Goal: Navigation & Orientation: Find specific page/section

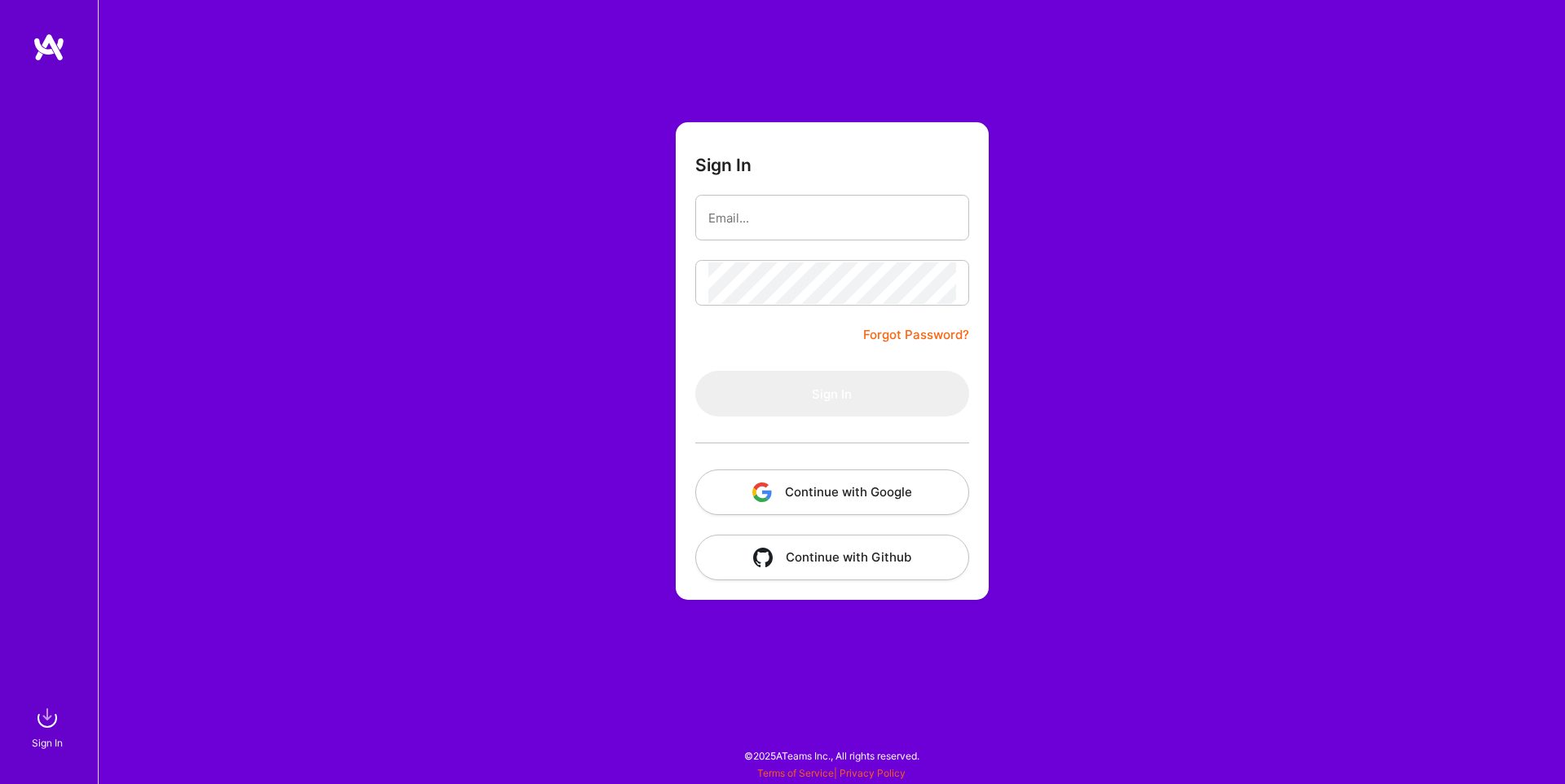
type input "[EMAIL_ADDRESS][DOMAIN_NAME]"
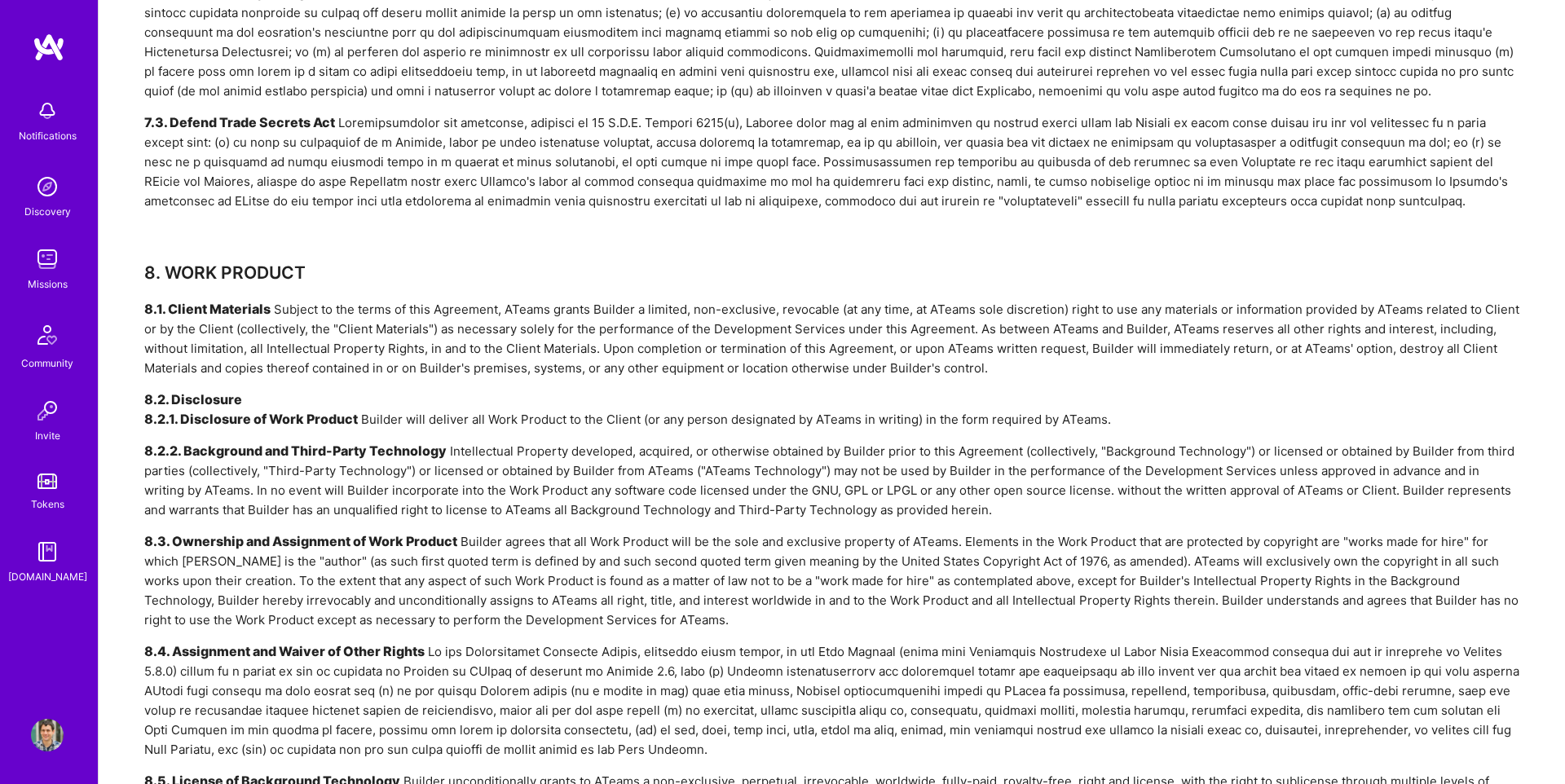
scroll to position [3004, 0]
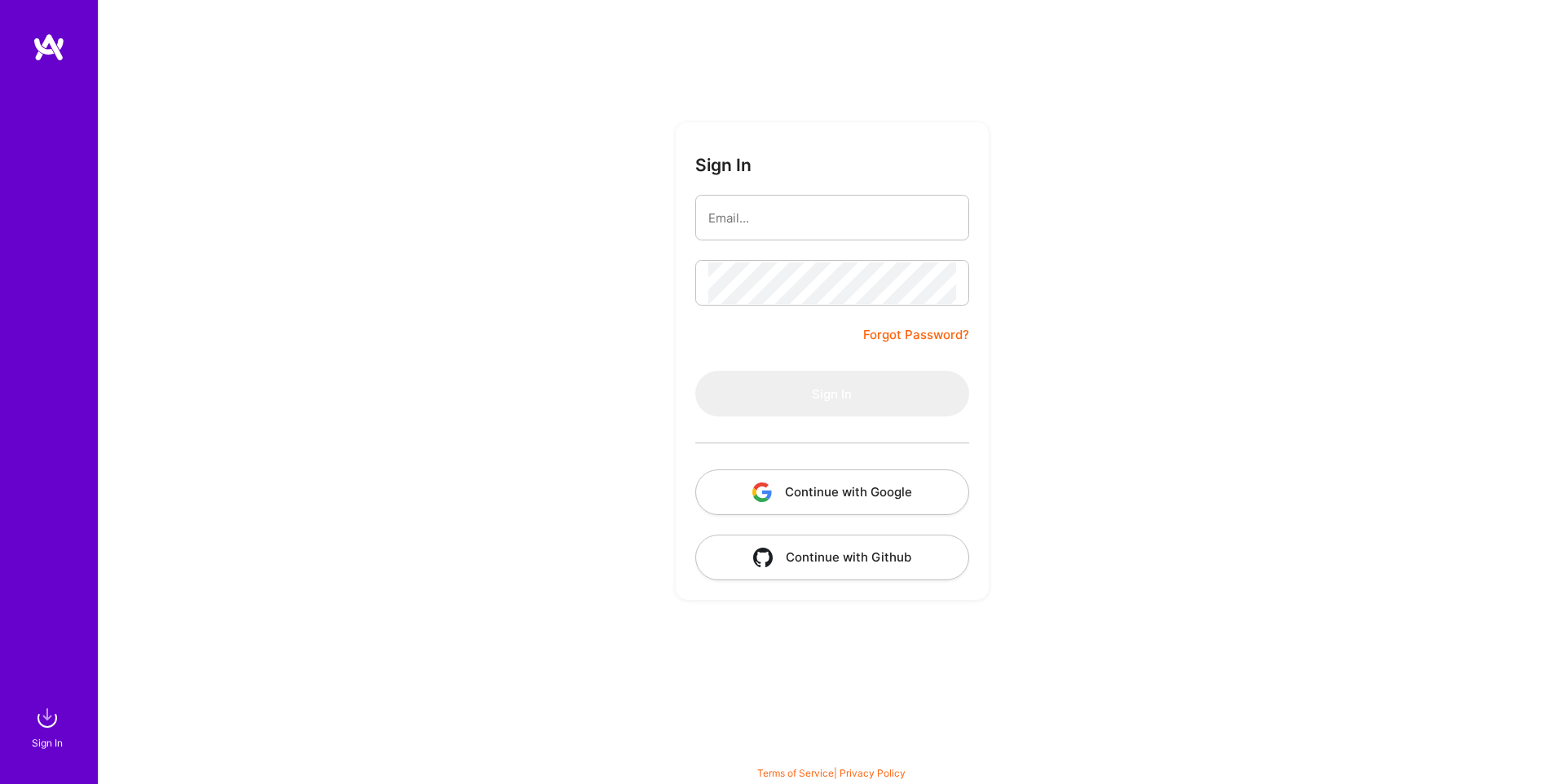
click at [715, 241] on form "Sign In Forgot Password? Sign In Continue with Google Continue with Github" at bounding box center [832, 361] width 313 height 477
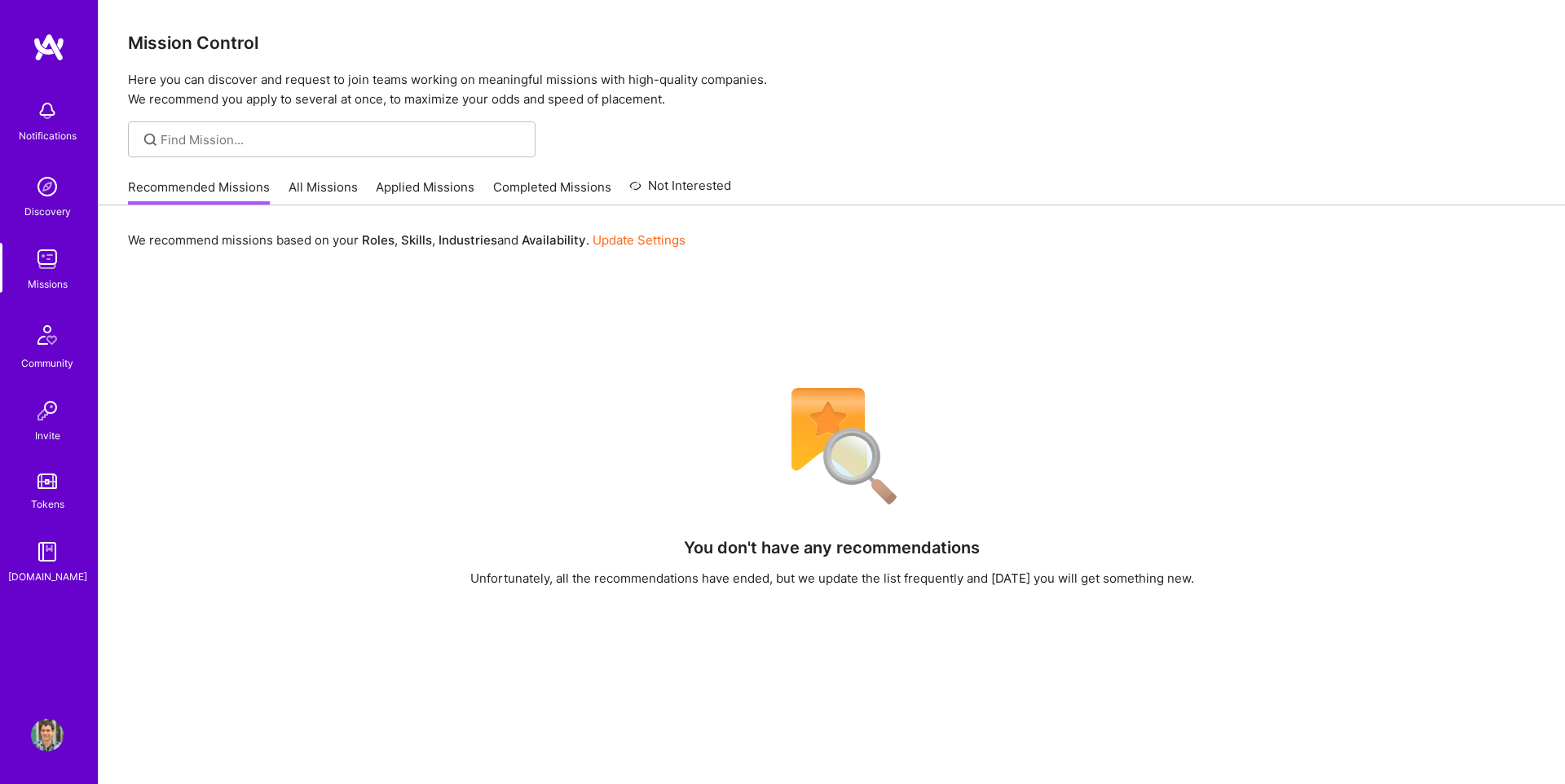
click at [63, 712] on div "Notifications Discovery Missions Community Invite Tokens [DOMAIN_NAME] Profile" at bounding box center [49, 392] width 97 height 784
click at [63, 729] on img at bounding box center [47, 734] width 32 height 32
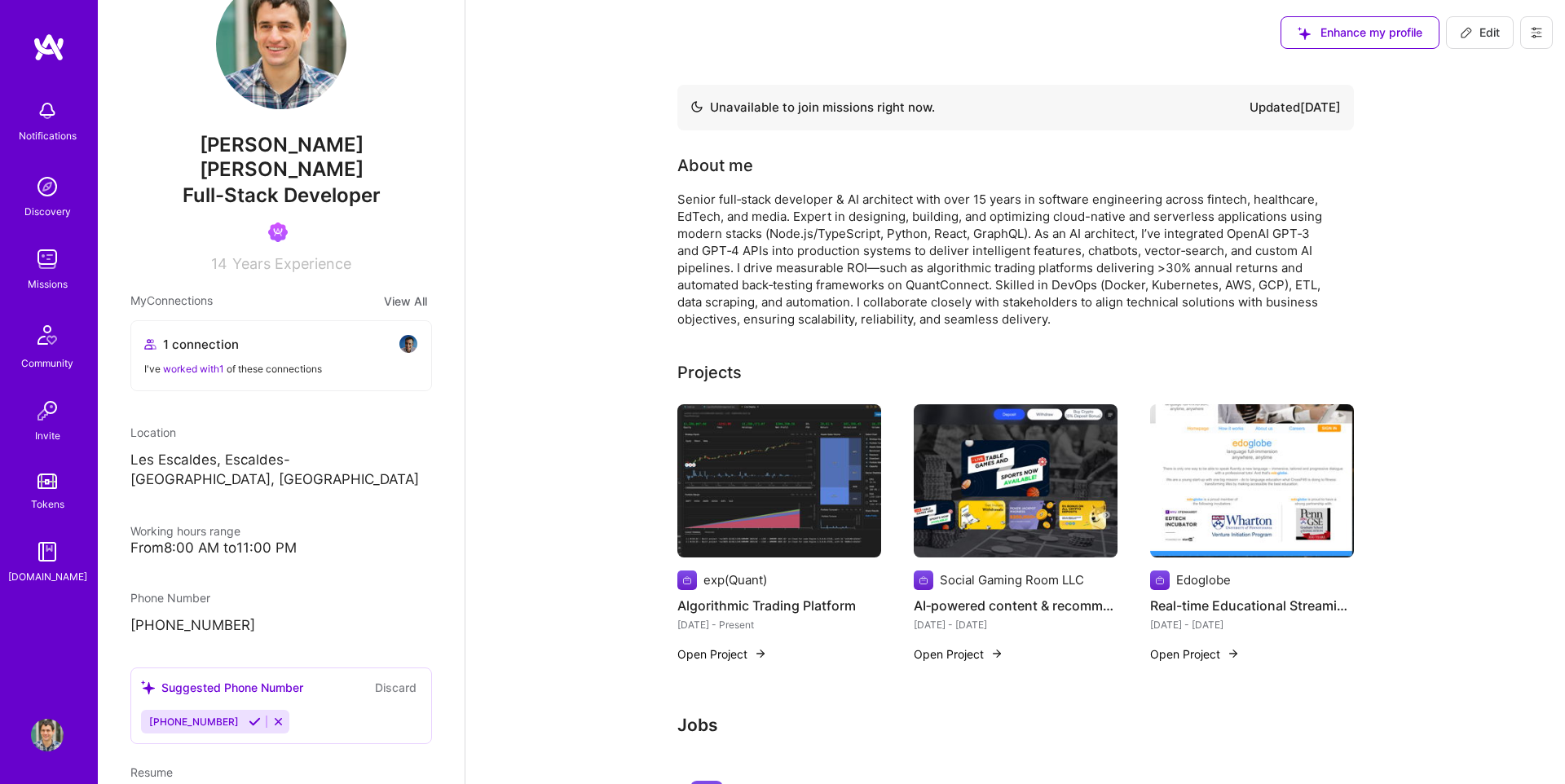
scroll to position [93, 0]
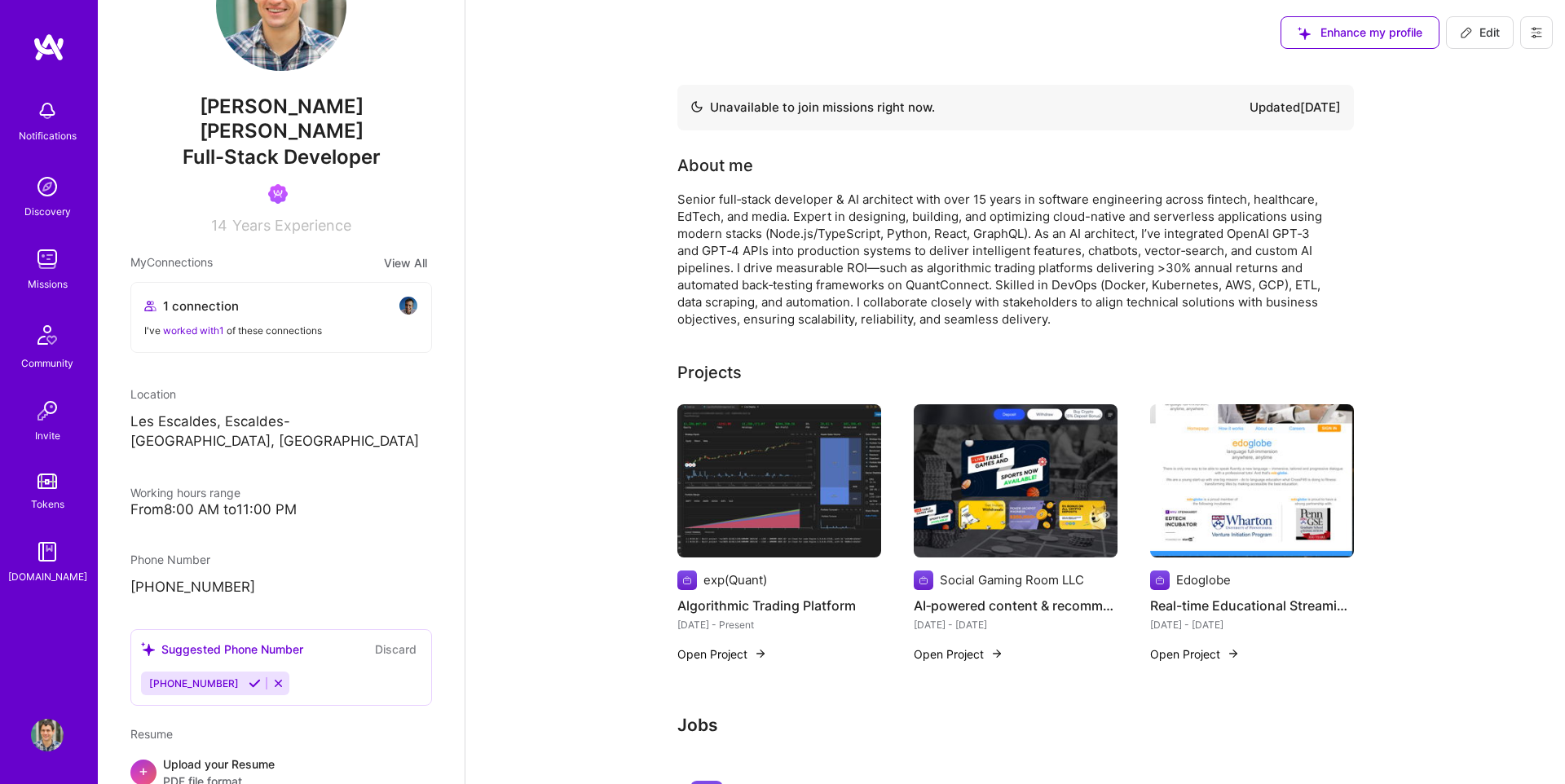
click at [1527, 40] on button at bounding box center [1536, 32] width 32 height 32
click at [1507, 109] on button "Payment method" at bounding box center [1492, 112] width 122 height 42
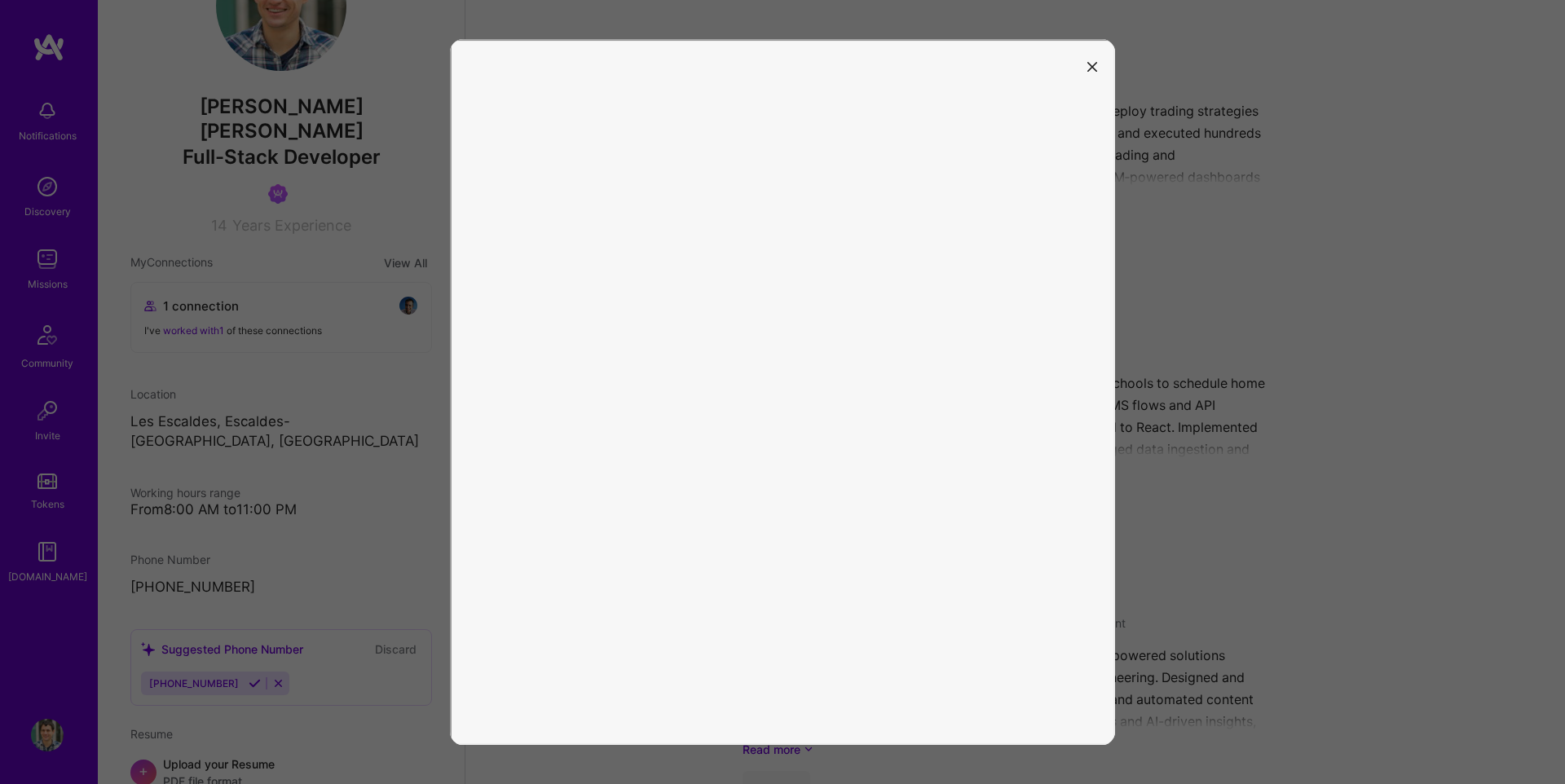
scroll to position [1057, 0]
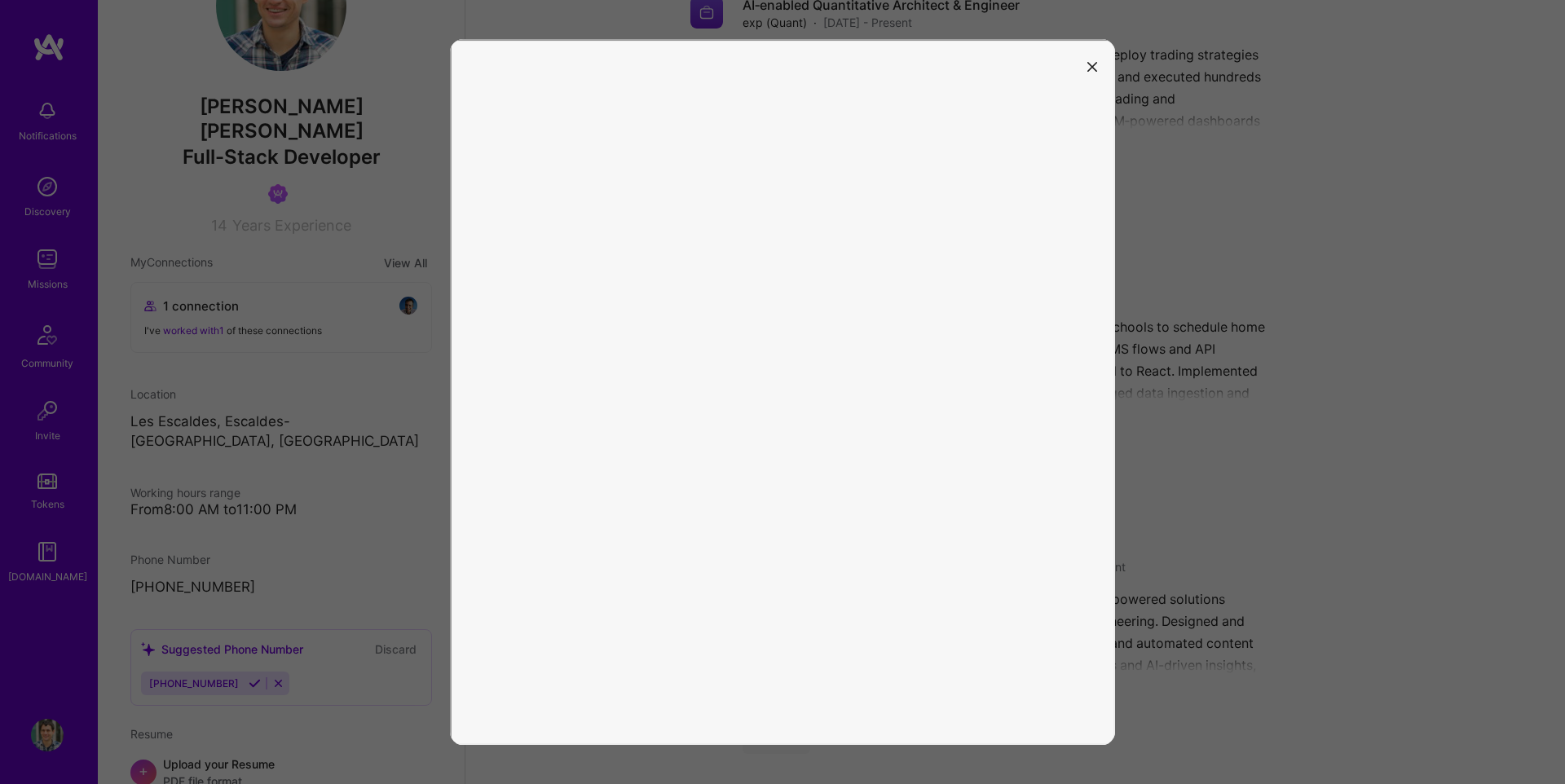
click at [301, 175] on div at bounding box center [782, 392] width 1565 height 784
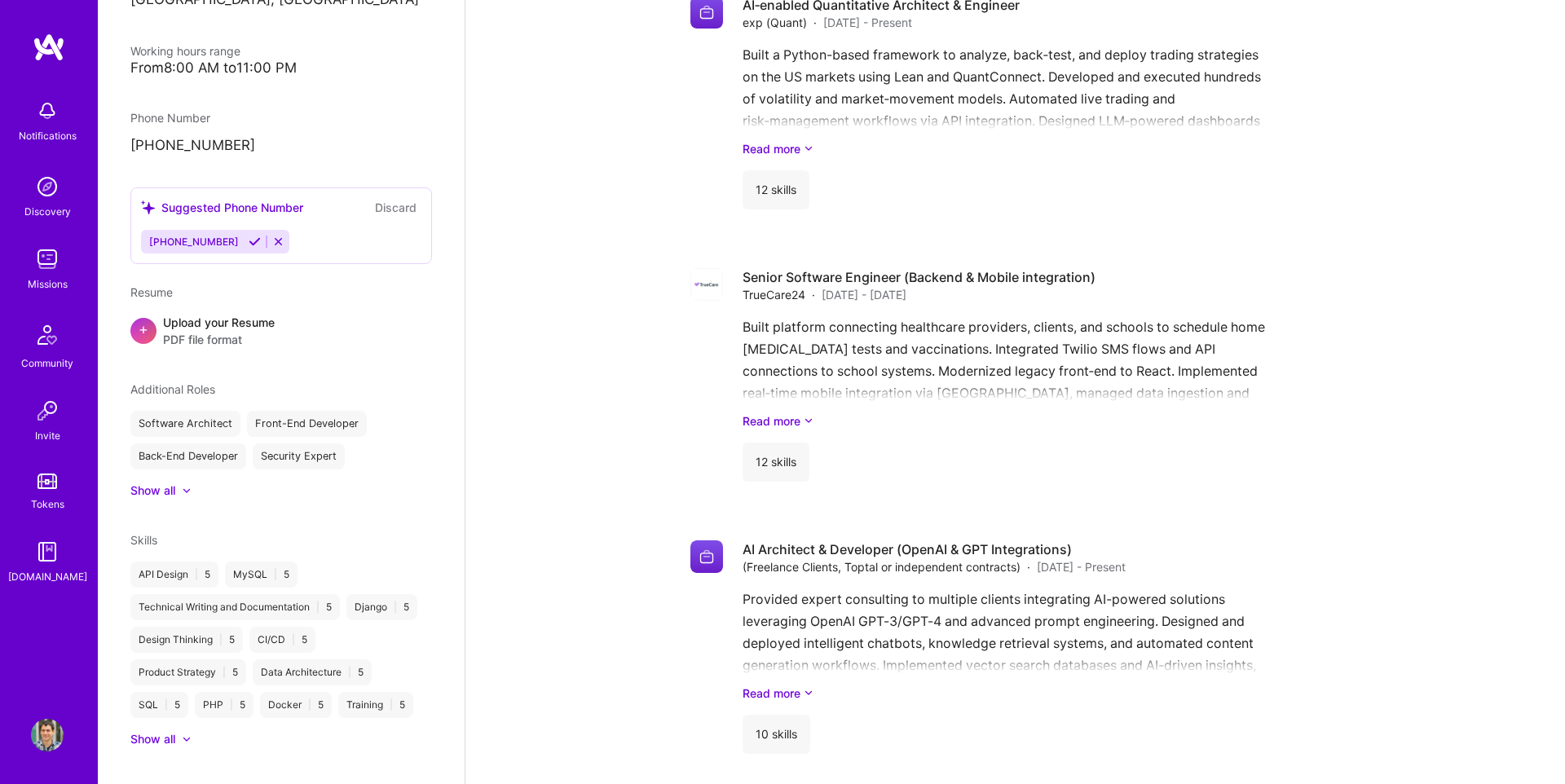
scroll to position [616, 0]
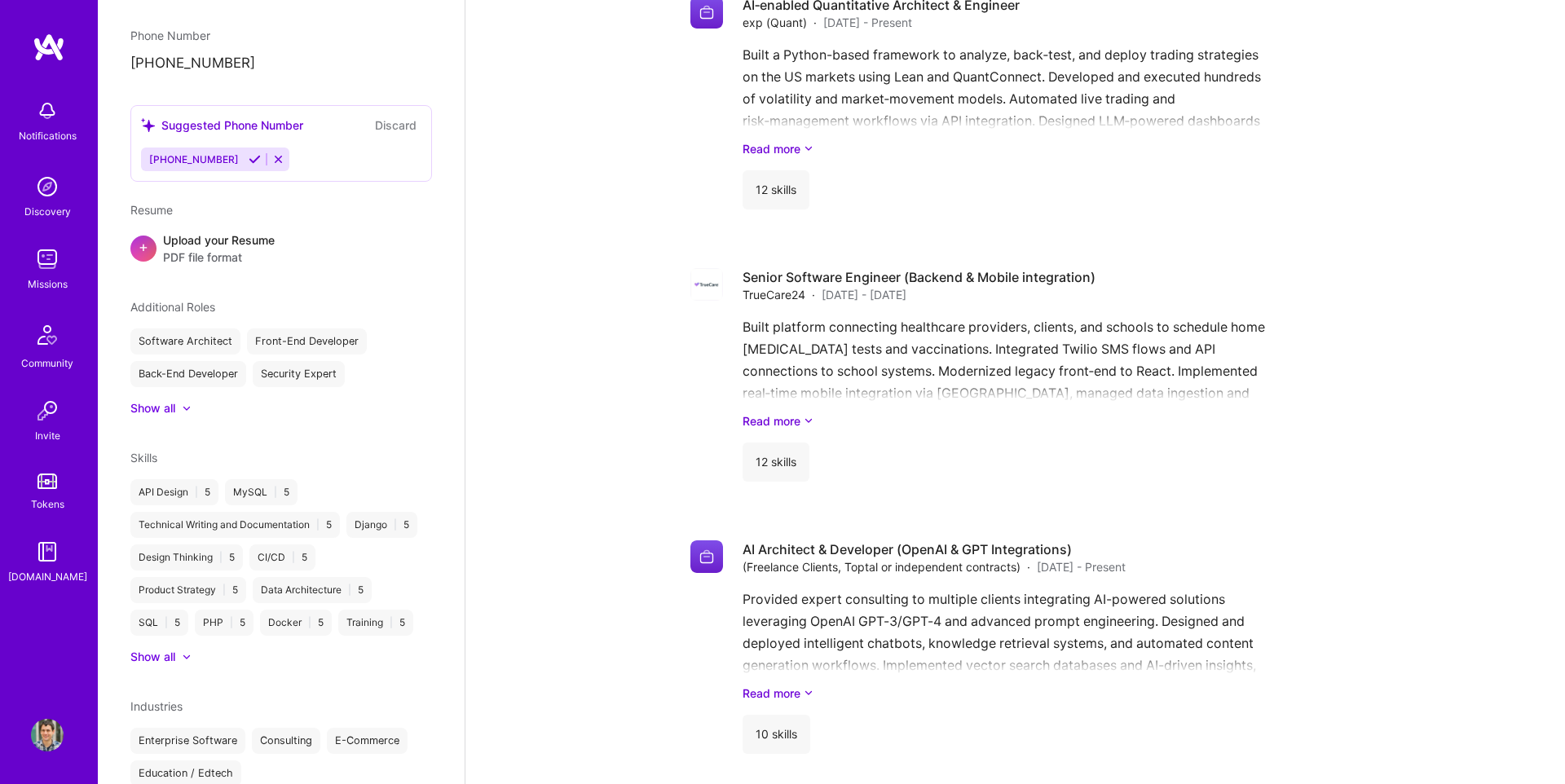
click at [71, 726] on div "Notifications Discovery Missions Community Invite Tokens [DOMAIN_NAME] Profile" at bounding box center [49, 392] width 97 height 784
click at [64, 726] on link "Profile" at bounding box center [47, 734] width 41 height 32
click at [45, 728] on img at bounding box center [47, 734] width 32 height 32
click at [38, 549] on img at bounding box center [47, 551] width 32 height 32
